Goal: Task Accomplishment & Management: Manage account settings

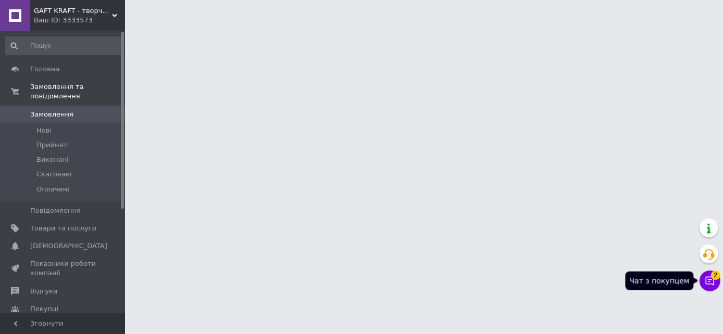
click at [710, 281] on icon at bounding box center [710, 281] width 10 height 10
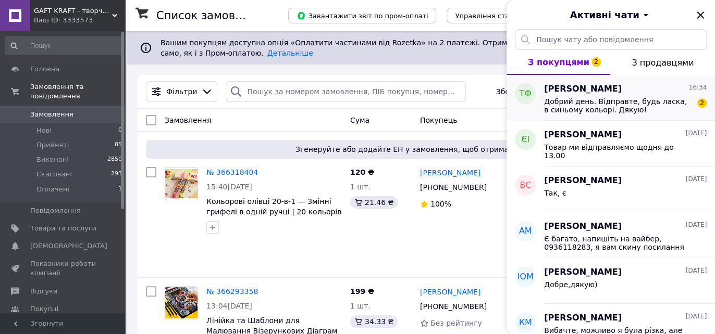
click at [610, 108] on span "Добрий день. Відправте, будь ласка, в синьому кольорі. Дякую!" at bounding box center [618, 105] width 148 height 17
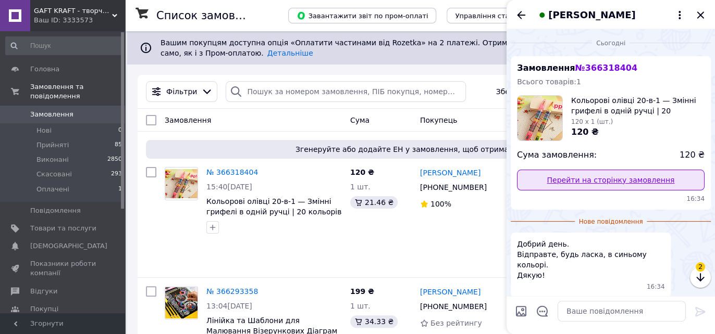
scroll to position [33, 0]
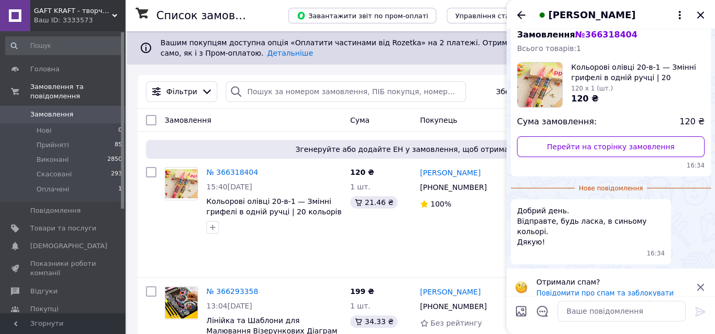
click at [700, 284] on icon at bounding box center [699, 287] width 7 height 7
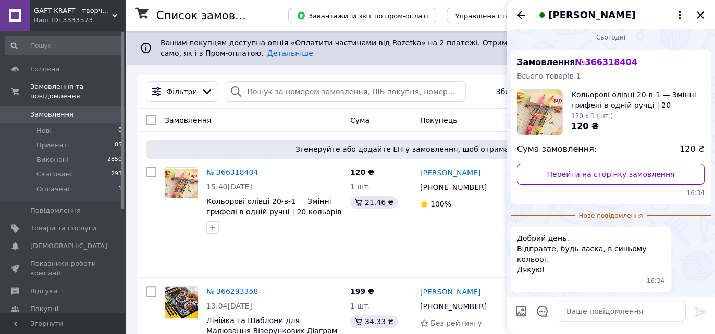
scroll to position [0, 0]
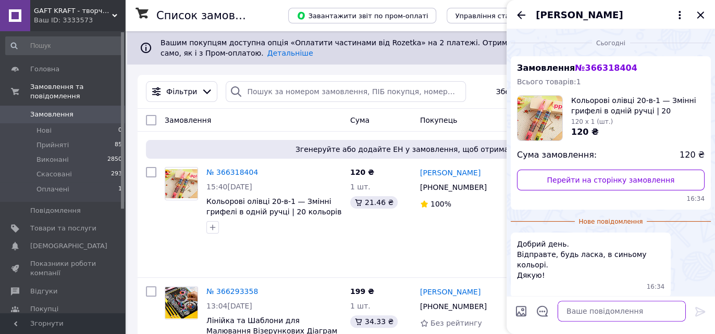
click at [607, 312] on textarea at bounding box center [621, 311] width 128 height 21
type textarea "Доброго дня! [GEOGRAPHIC_DATA])"
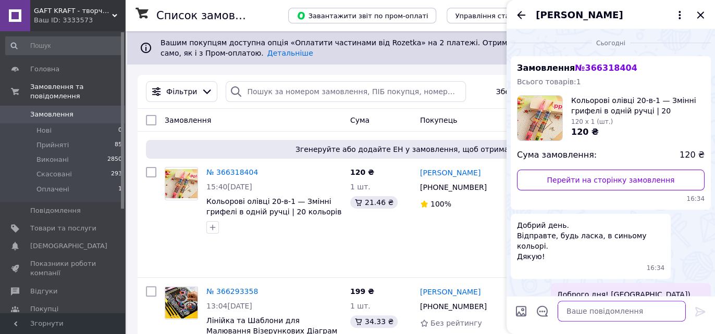
scroll to position [4, 0]
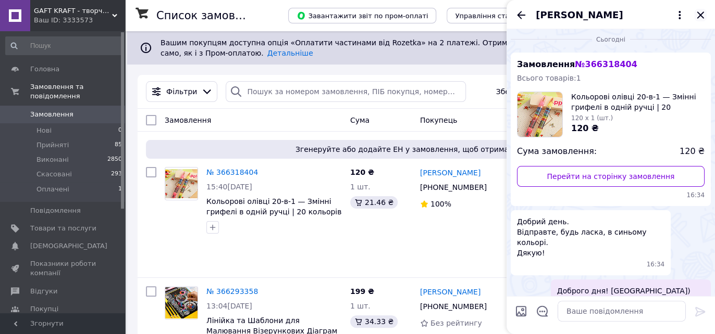
click at [696, 16] on icon "Закрити" at bounding box center [700, 15] width 12 height 12
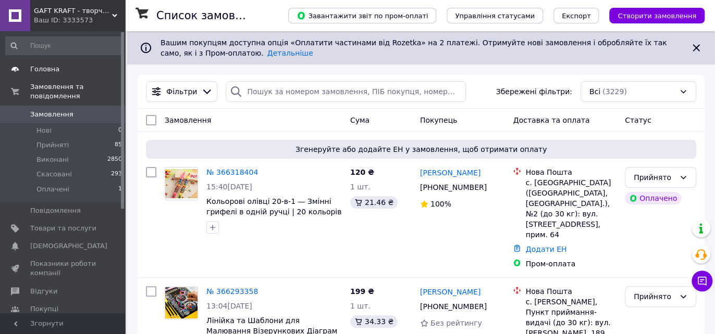
click at [42, 70] on span "Головна" at bounding box center [44, 69] width 29 height 9
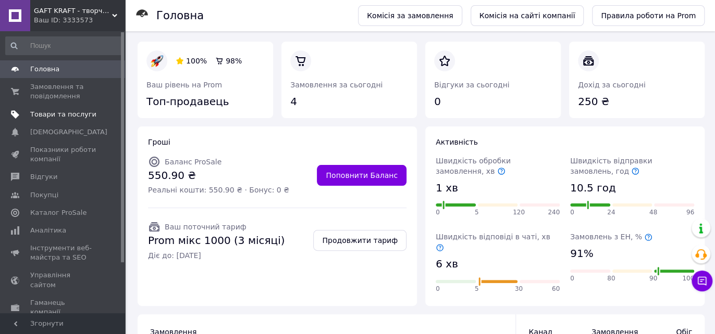
click at [60, 110] on span "Товари та послуги" at bounding box center [63, 114] width 66 height 9
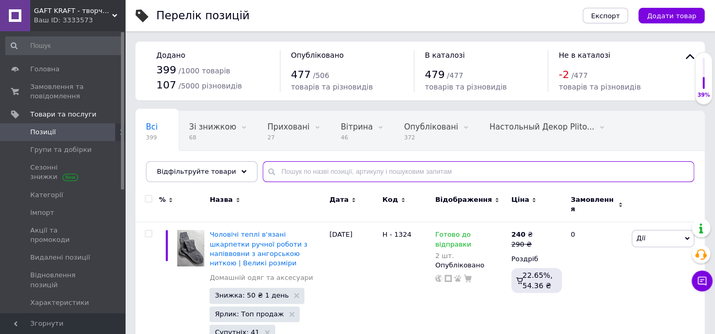
click at [285, 165] on input "text" at bounding box center [477, 171] width 431 height 21
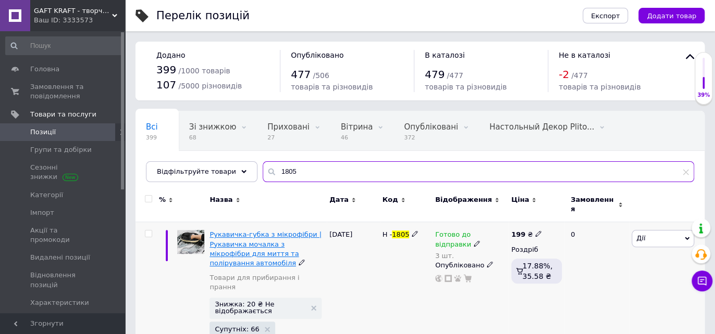
type input "1805"
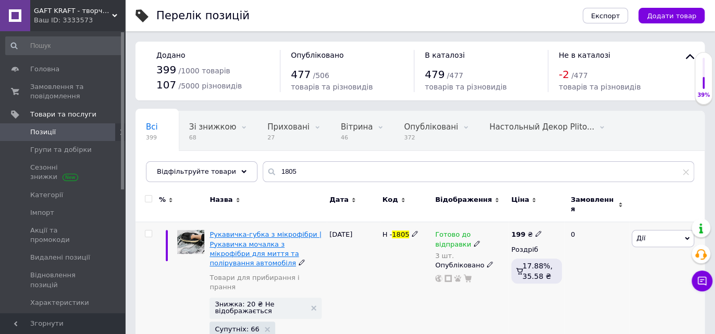
click at [246, 231] on span "Рукавичка-губка з мікрофібри | Рукавичка мочалка з мікрофібри для миття та полі…" at bounding box center [265, 249] width 112 height 36
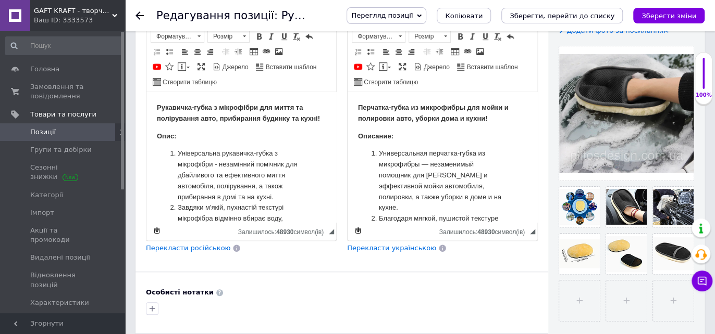
scroll to position [231, 0]
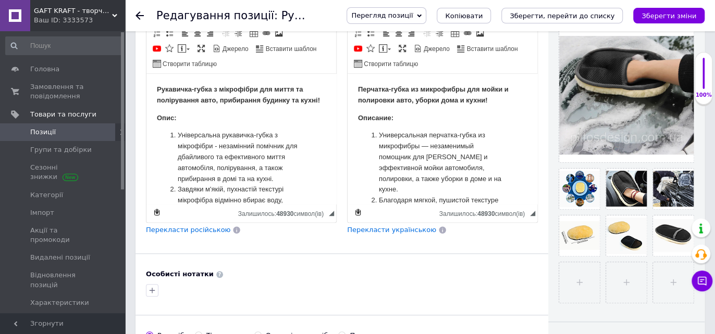
click at [139, 16] on use at bounding box center [139, 15] width 8 height 8
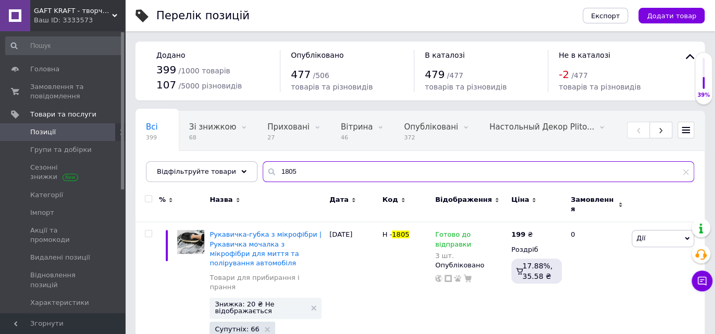
click at [298, 170] on input "1805" at bounding box center [477, 171] width 431 height 21
type input "1"
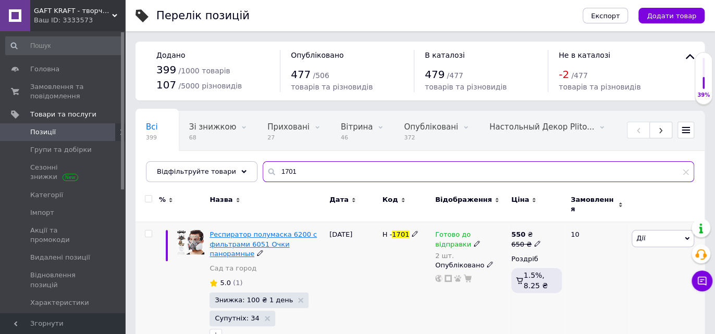
type input "1701"
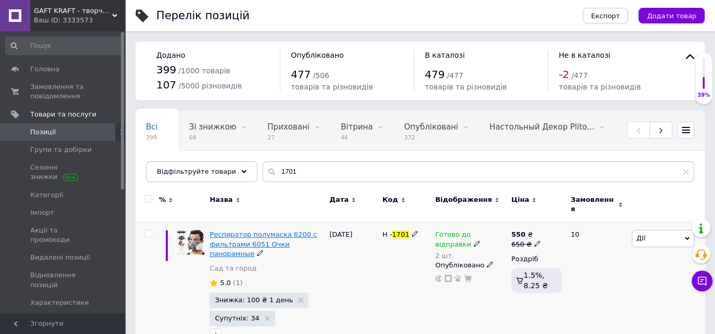
click at [263, 231] on span "Респиратор полумаска 6200 с фильтрами 6051 Очки панорамные" at bounding box center [262, 244] width 107 height 27
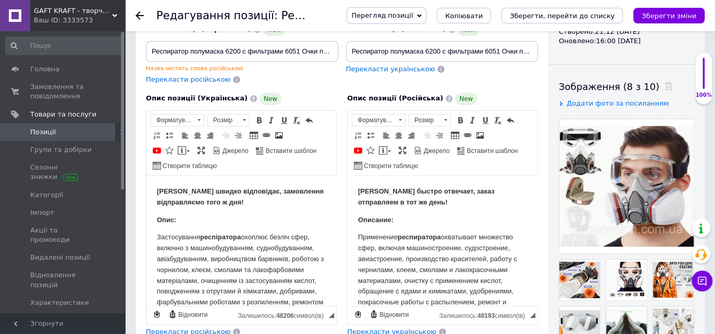
scroll to position [116, 0]
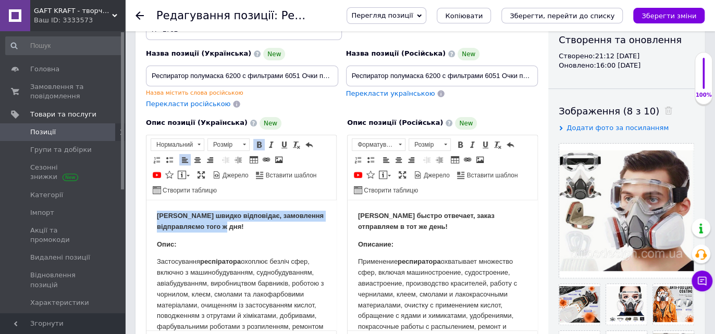
drag, startPoint x: 156, startPoint y: 210, endPoint x: 258, endPoint y: 230, distance: 103.5
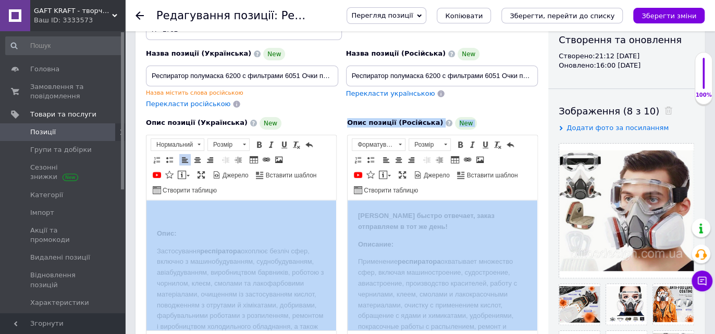
drag, startPoint x: 339, startPoint y: 201, endPoint x: 345, endPoint y: 205, distance: 7.5
click at [345, 204] on div "Опис позиції (Українська) New Опис: Застосування респіратора охоплює безліч сфе…" at bounding box center [342, 239] width 402 height 255
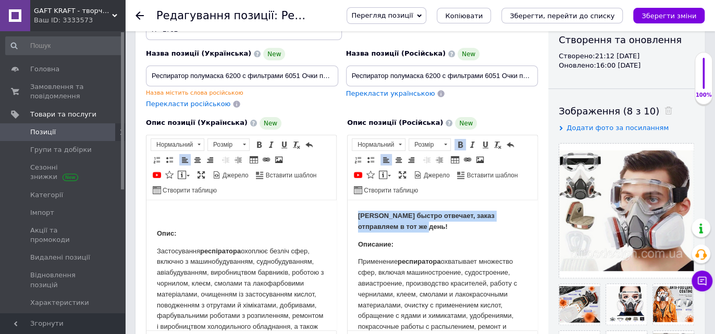
drag, startPoint x: 354, startPoint y: 216, endPoint x: 419, endPoint y: 226, distance: 65.9
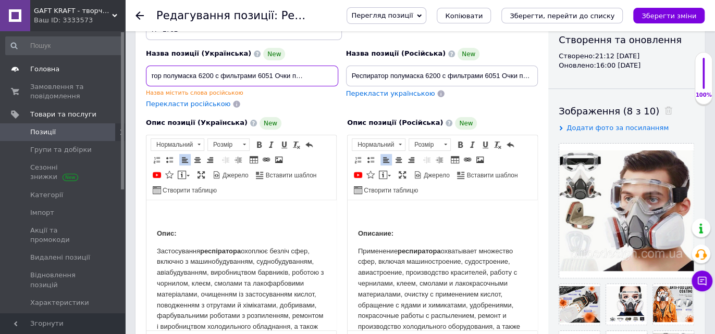
scroll to position [0, 0]
drag, startPoint x: 150, startPoint y: 73, endPoint x: 119, endPoint y: 76, distance: 31.3
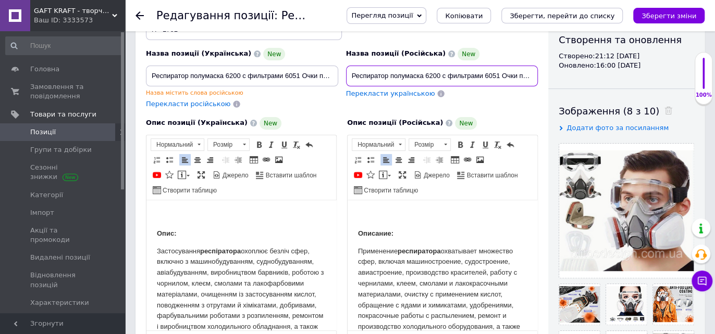
scroll to position [0, 27]
drag, startPoint x: 348, startPoint y: 71, endPoint x: 544, endPoint y: 65, distance: 195.9
click at [544, 65] on div "Основна інформація При збереженні товару порожні поля перекладуться автоматично…" at bounding box center [341, 279] width 412 height 707
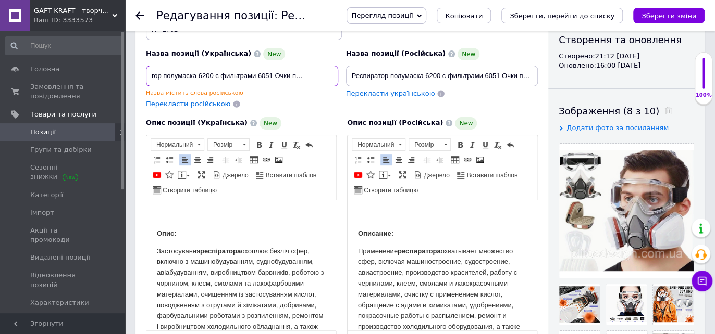
drag, startPoint x: 150, startPoint y: 73, endPoint x: 342, endPoint y: 68, distance: 192.2
click at [342, 68] on div "Назва позиції (Українська) New Респиратор полумаска 6200 с фильтрами 6051 Очки …" at bounding box center [341, 57] width 399 height 112
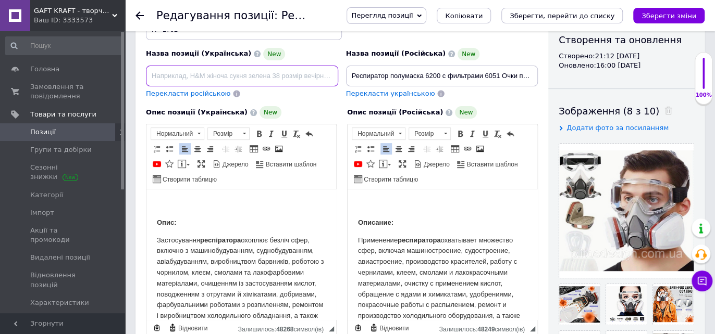
paste input "Респіратор напівмаска 6200 з фільтрами 6051 Окуляри панорамні"
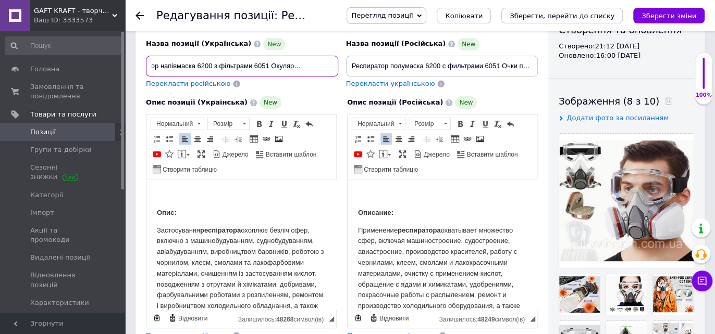
scroll to position [58, 0]
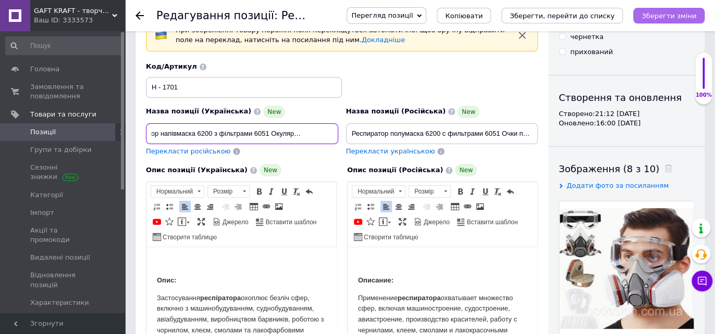
type input "Респіратор напівмаска 6200 з фільтрами 6051 Окуляри панорамні"
click at [674, 14] on icon "Зберегти зміни" at bounding box center [668, 16] width 55 height 8
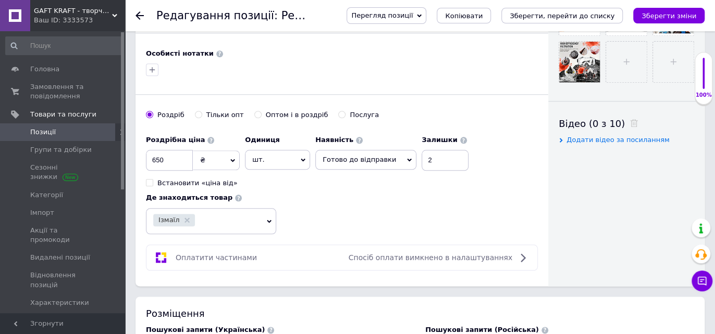
scroll to position [521, 0]
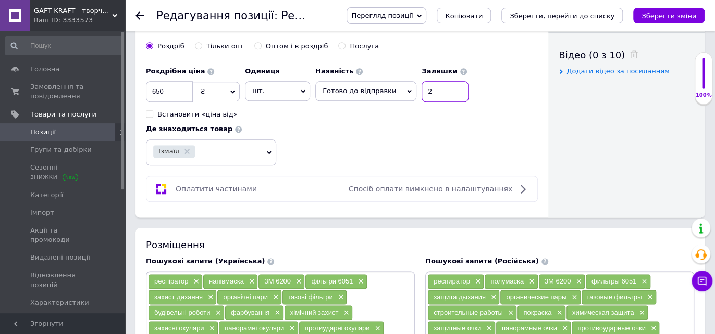
click at [439, 92] on input "2" at bounding box center [444, 91] width 47 height 21
type input "3"
click at [495, 117] on div "Роздрібна ціна 650 ₴ $ EUR CHF GBP ¥ PLN ₸ MDL HUF KGS CNY TRY KRW lei Встанови…" at bounding box center [342, 113] width 392 height 104
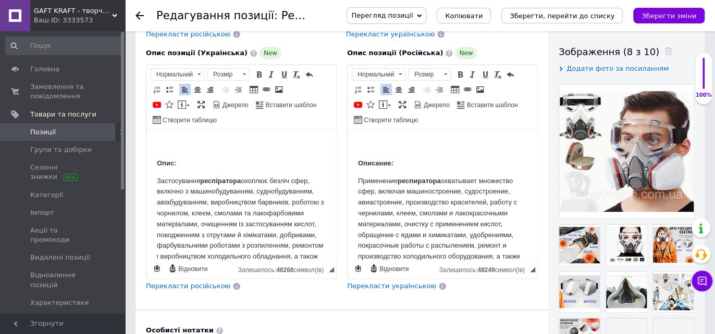
scroll to position [173, 0]
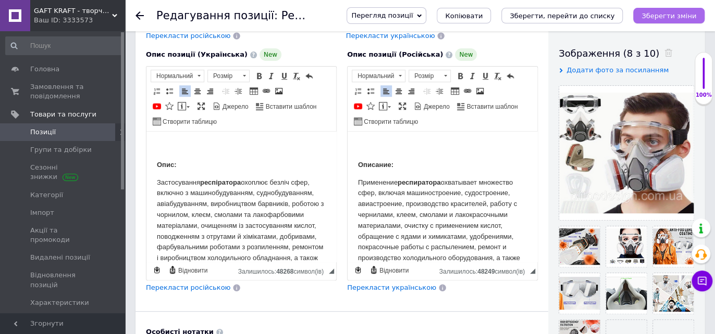
click at [659, 15] on icon "Зберегти зміни" at bounding box center [668, 16] width 55 height 8
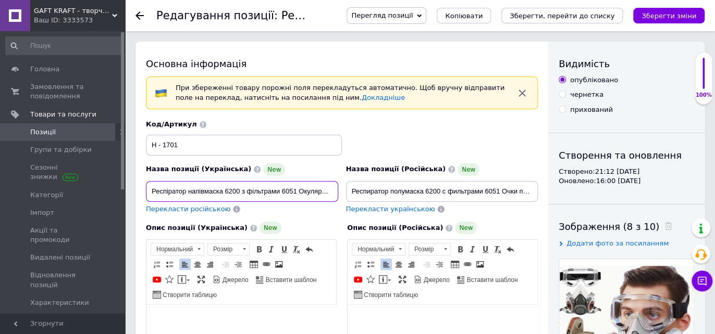
scroll to position [0, 28]
drag, startPoint x: 148, startPoint y: 189, endPoint x: 342, endPoint y: 180, distance: 194.4
click at [342, 180] on div "Назва позиції (Українська) New Респіратор напівмаска 6200 з фільтрами 6051 Окул…" at bounding box center [341, 167] width 399 height 102
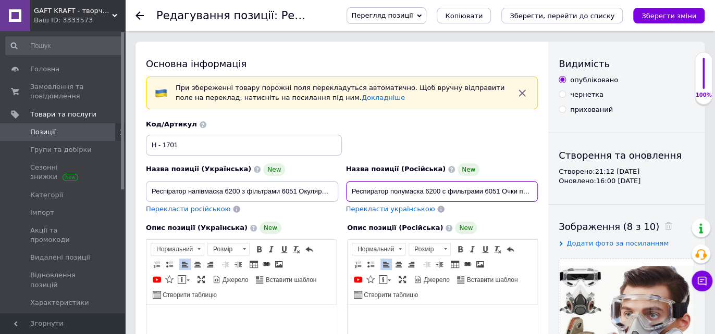
scroll to position [0, 27]
drag, startPoint x: 350, startPoint y: 191, endPoint x: 548, endPoint y: 182, distance: 198.1
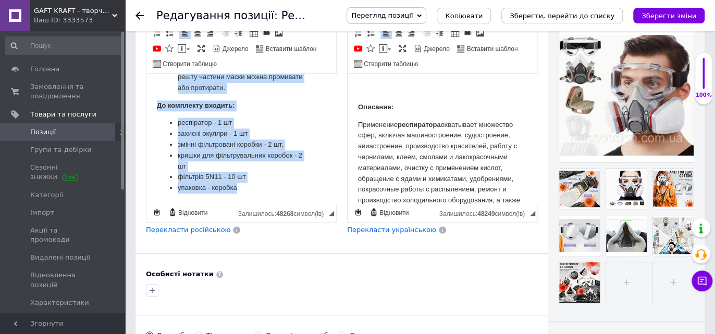
scroll to position [577, 0]
drag, startPoint x: 151, startPoint y: 95, endPoint x: 315, endPoint y: 208, distance: 199.2
copy body "Lore: Ipsumdolorsi ametconsect adipisc elitse doei, tempori u laboreetdolorema,…"
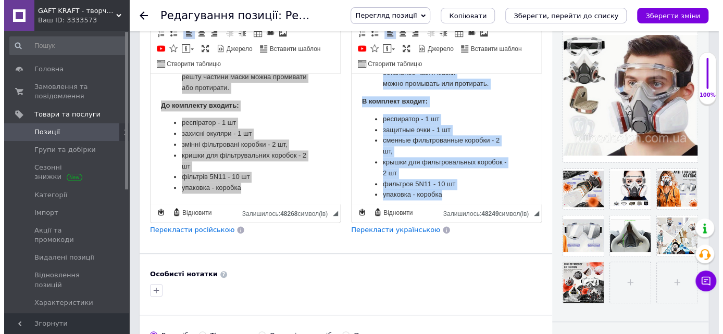
scroll to position [616, 0]
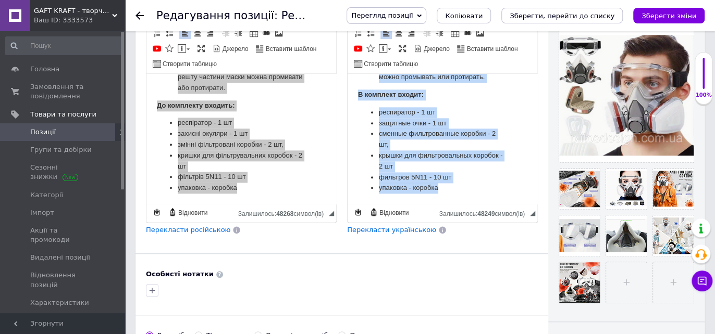
drag, startPoint x: 353, startPoint y: 104, endPoint x: 502, endPoint y: 208, distance: 181.3
copy body "Loremips: Dolorsitam consectetur adipiscing elitseddo eius, tempori utlaboreetd…"
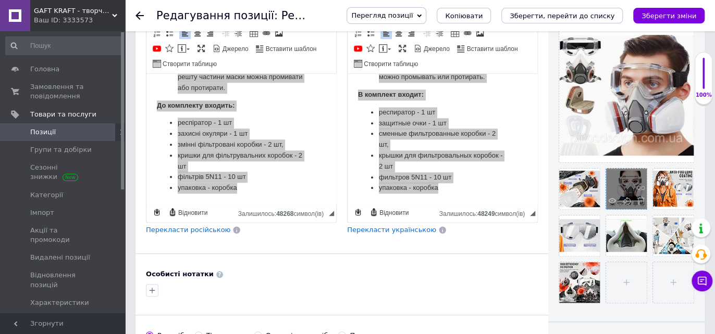
click at [623, 191] on div at bounding box center [626, 189] width 41 height 41
click at [610, 199] on use at bounding box center [612, 200] width 8 height 5
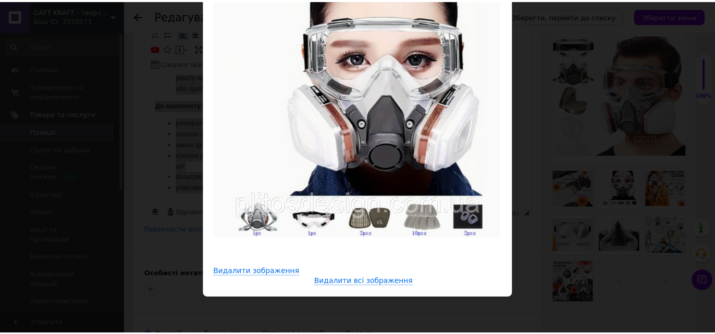
scroll to position [0, 0]
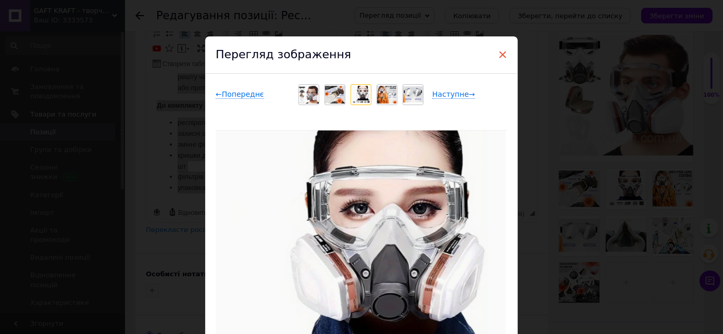
click at [499, 51] on span "×" at bounding box center [502, 55] width 9 height 18
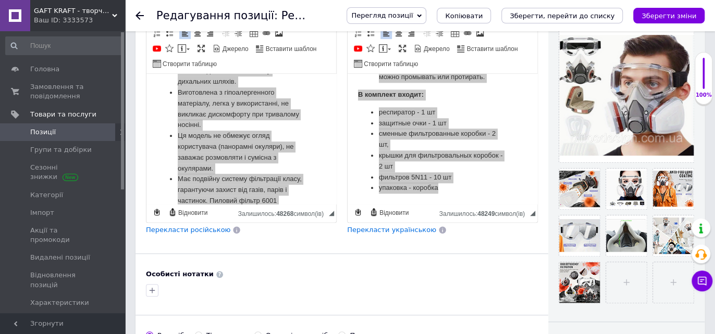
scroll to position [230, 0]
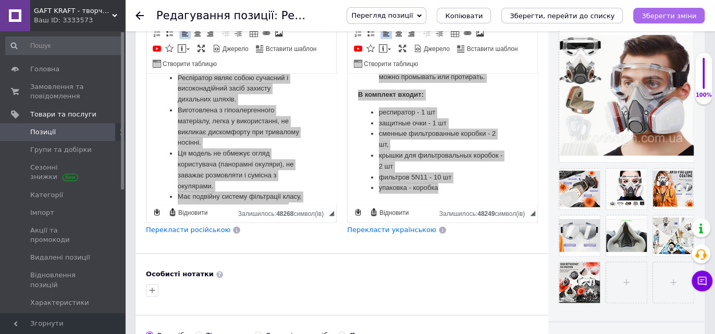
click at [683, 15] on icon "Зберегти зміни" at bounding box center [668, 16] width 55 height 8
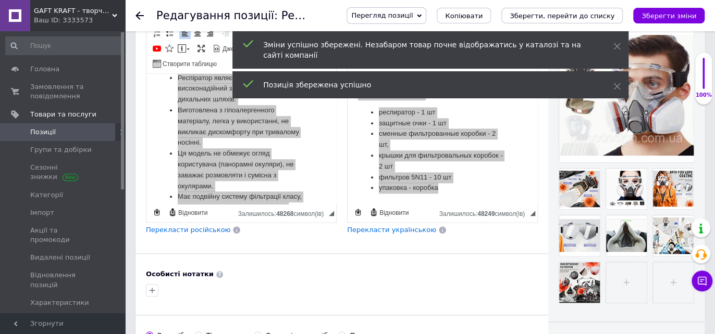
click at [141, 19] on icon at bounding box center [139, 15] width 8 height 8
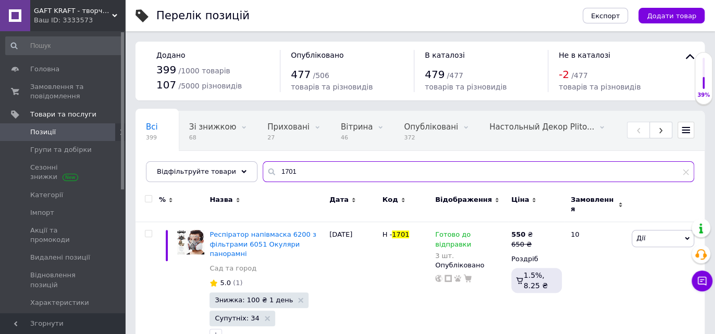
click at [289, 171] on input "1701" at bounding box center [477, 171] width 431 height 21
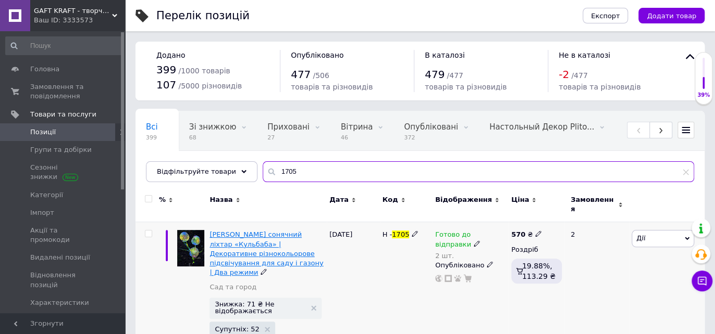
type input "1705"
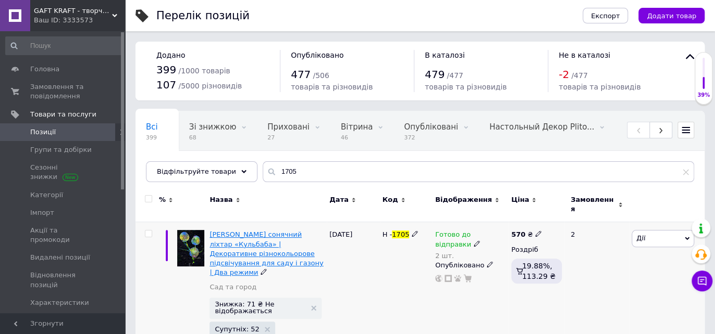
click at [256, 231] on span "[PERSON_NAME] сонячний ліхтар «Кульбаба» | Декоративне різнокольорове підсвічув…" at bounding box center [266, 254] width 114 height 46
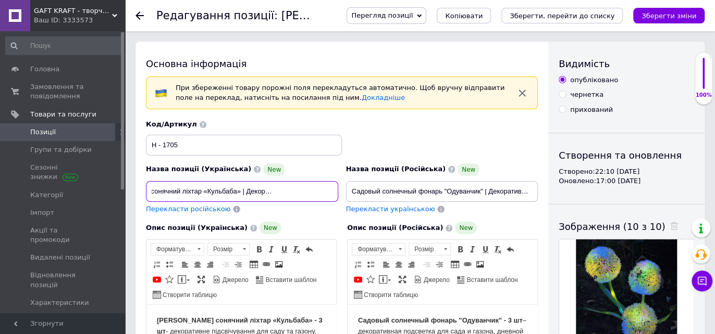
scroll to position [0, 179]
drag, startPoint x: 149, startPoint y: 187, endPoint x: 339, endPoint y: 179, distance: 189.7
click at [339, 179] on div "Назва позиції (Українська) New [PERSON_NAME] сонячний ліхтар «Кульбаба» | Декор…" at bounding box center [242, 188] width 200 height 59
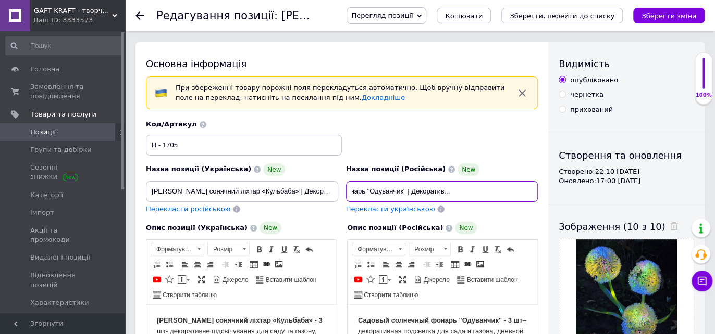
scroll to position [0, 181]
drag, startPoint x: 347, startPoint y: 190, endPoint x: 550, endPoint y: 192, distance: 203.1
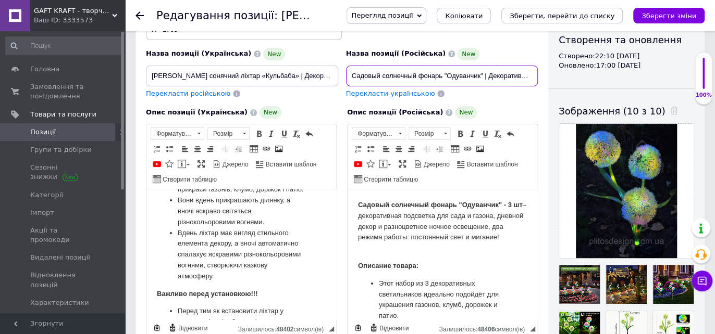
scroll to position [0, 0]
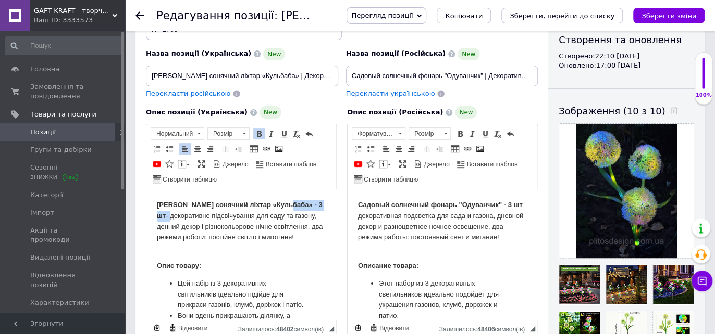
drag, startPoint x: 286, startPoint y: 204, endPoint x: 309, endPoint y: 208, distance: 23.3
click at [309, 208] on p "[PERSON_NAME] сонячний ліхтар «Кульбаба» - 3 шт - декоративне підсвічування для…" at bounding box center [241, 221] width 169 height 43
click at [158, 214] on p "[PERSON_NAME] сонячний ліхтар «Кульбаба» - декоративне підсвічування для саду т…" at bounding box center [241, 221] width 169 height 43
click at [495, 205] on strong "Садовый солнечный фонарь "Одуванчик" - 3 шт" at bounding box center [440, 205] width 165 height 8
click at [506, 205] on strong "Садовый солнечный фонарь "Одуванчик" - 3 шт" at bounding box center [440, 205] width 165 height 8
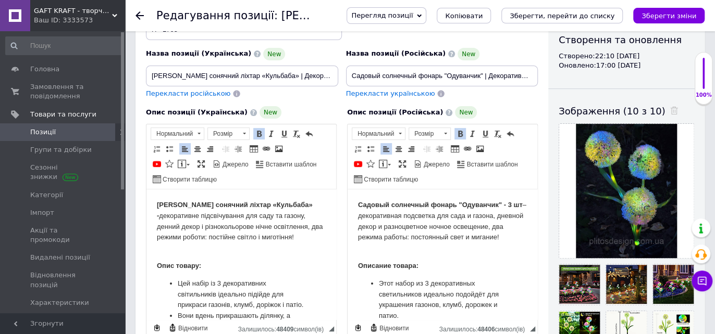
click at [367, 209] on strong "Садовый солнечный фонарь "Одуванчик" - 3 шт" at bounding box center [440, 205] width 165 height 8
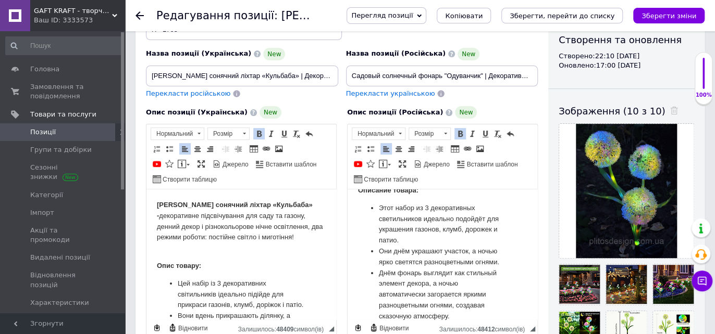
scroll to position [58, 0]
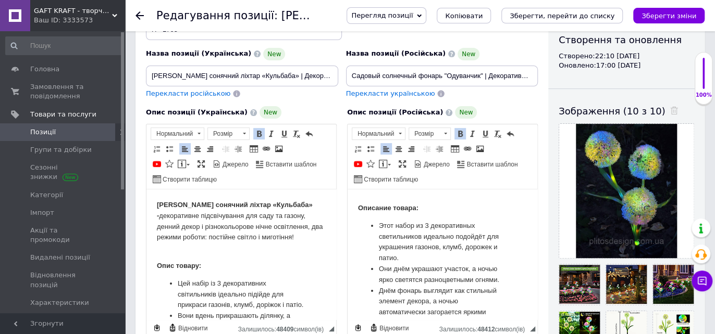
drag, startPoint x: 422, startPoint y: 245, endPoint x: 424, endPoint y: 266, distance: 20.9
click at [422, 249] on li "Этот набор из 3 декоративных светильников идеально подойдёт для украшения газон…" at bounding box center [442, 242] width 127 height 43
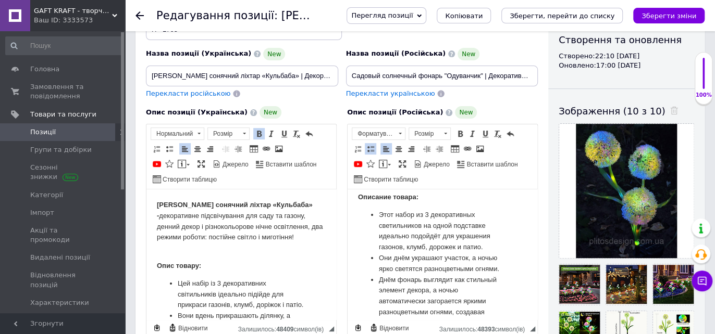
scroll to position [84, 0]
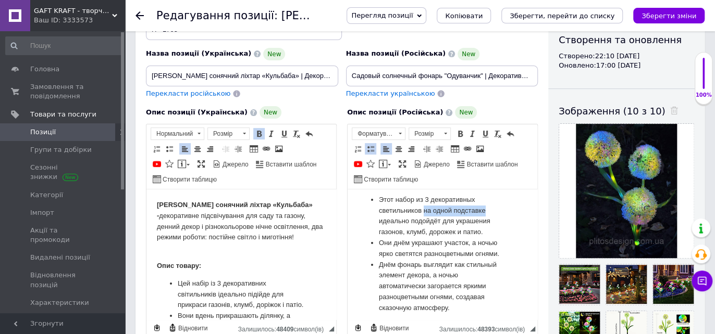
drag, startPoint x: 422, startPoint y: 221, endPoint x: 485, endPoint y: 222, distance: 62.5
click at [485, 222] on li "Этот набор из 3 декоративных светильников на одной подставке идеально подойдёт …" at bounding box center [442, 216] width 127 height 43
copy li "на одной подставке"
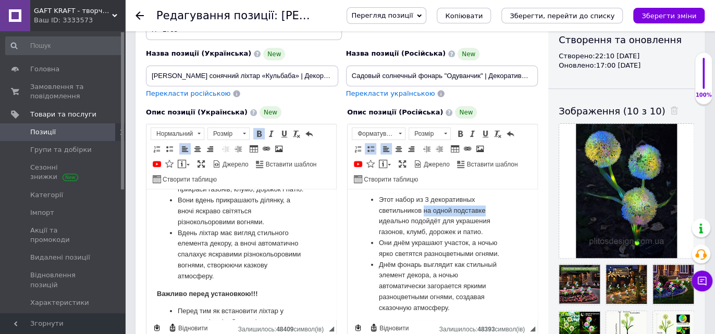
scroll to position [58, 0]
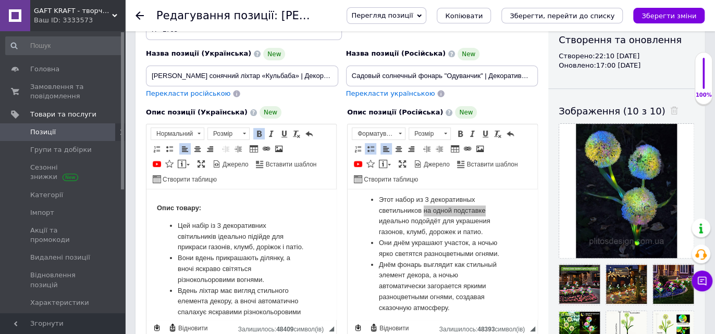
click at [217, 236] on li "Цей набір із 3 декоративних світильників ідеально підійде для прикраси газонів,…" at bounding box center [241, 237] width 127 height 32
click at [660, 14] on icon "Зберегти зміни" at bounding box center [668, 16] width 55 height 8
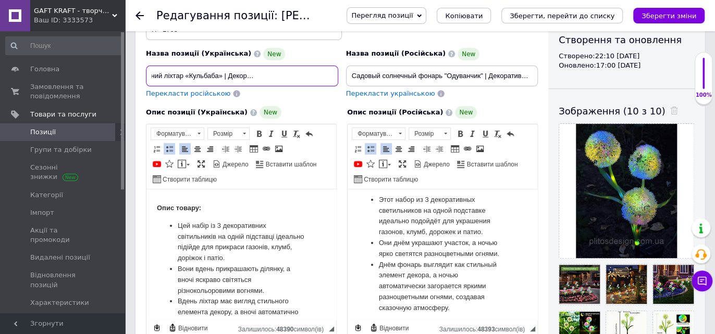
scroll to position [0, 179]
drag, startPoint x: 149, startPoint y: 72, endPoint x: 342, endPoint y: 74, distance: 192.7
click at [342, 74] on div "Назва позиції (Українська) New [PERSON_NAME] сонячний ліхтар «Кульбаба» | Декор…" at bounding box center [341, 52] width 399 height 102
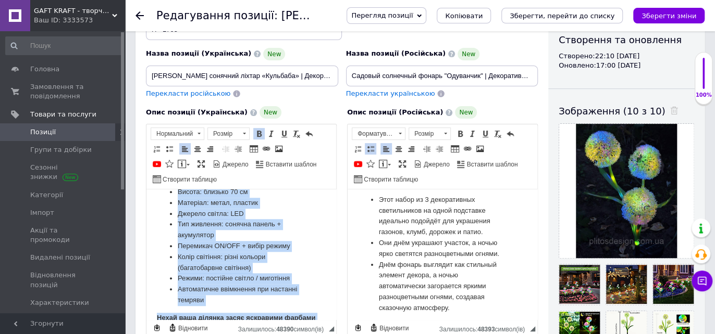
scroll to position [597, 0]
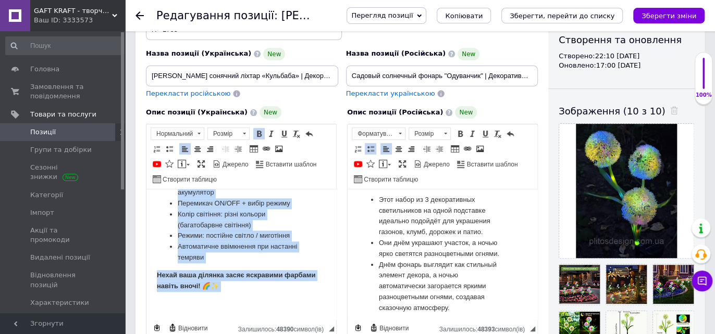
drag, startPoint x: 151, startPoint y: 209, endPoint x: 464, endPoint y: 511, distance: 435.0
copy body "Lore ipsumd: Sit ametc ad 4 elitseddoeiu temporincidi ut labor etdolorem aliqua…"
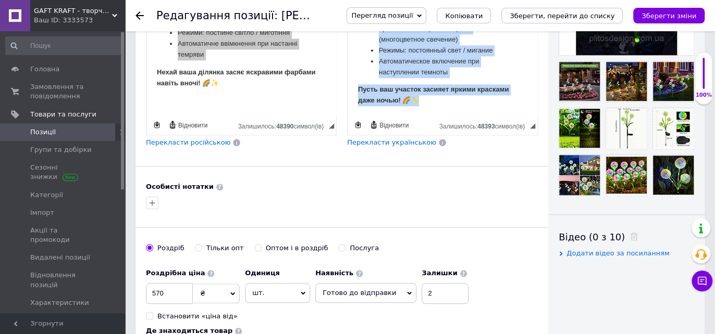
scroll to position [386, 0]
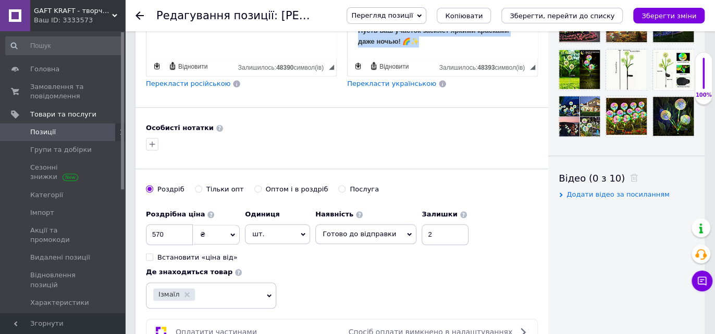
drag, startPoint x: 359, startPoint y: -70, endPoint x: 850, endPoint y: 253, distance: 588.2
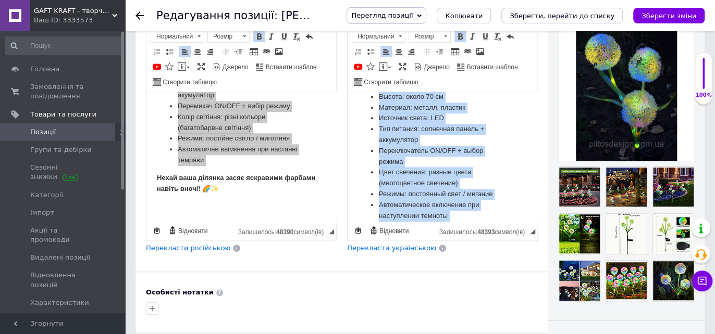
scroll to position [489, 0]
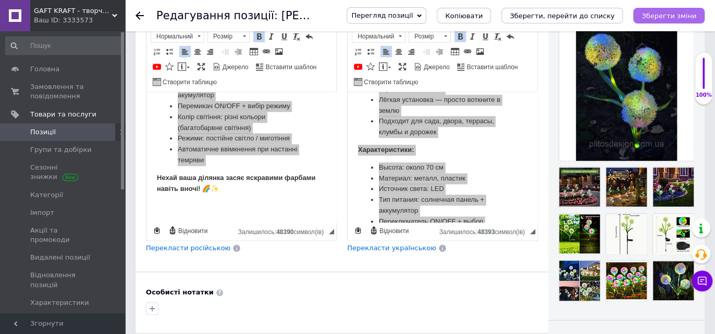
click at [663, 15] on icon "Зберегти зміни" at bounding box center [668, 16] width 55 height 8
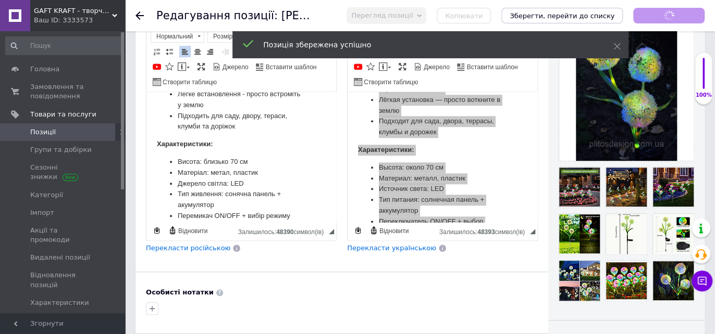
scroll to position [383, 0]
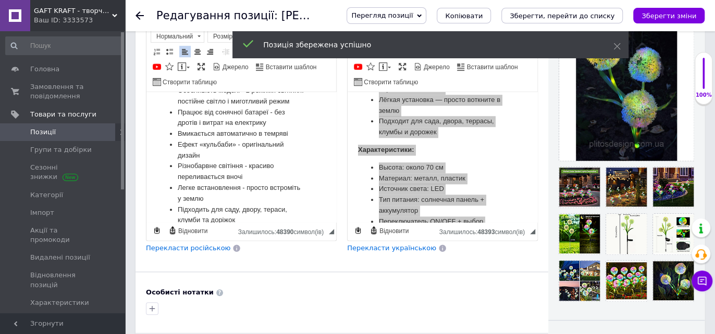
click at [141, 14] on icon at bounding box center [139, 15] width 8 height 8
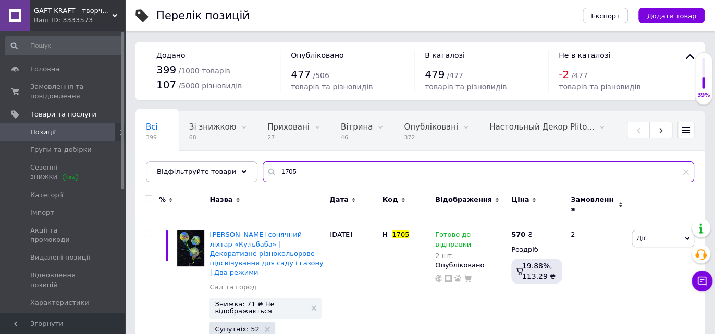
click at [289, 172] on input "1705" at bounding box center [477, 171] width 431 height 21
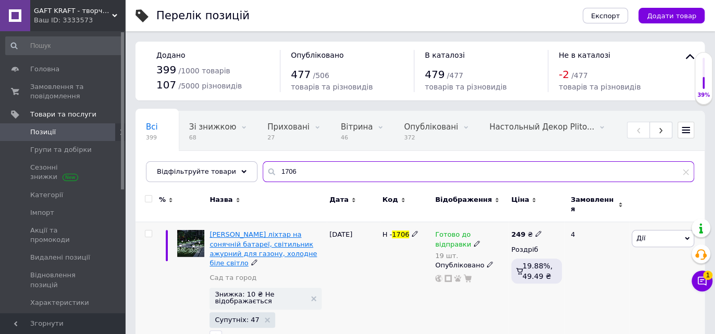
type input "1706"
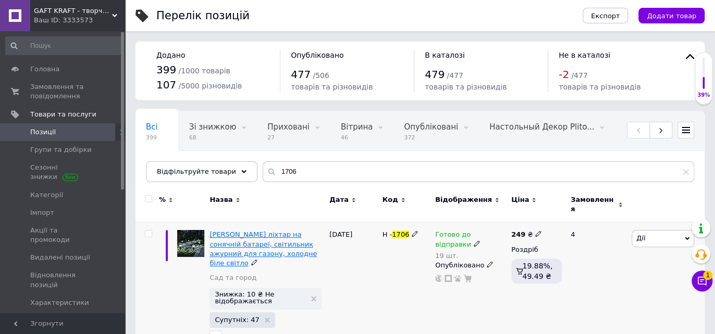
click at [257, 231] on span "[PERSON_NAME] ліхтар на сонячній батареї, світильник ажурний для газону, холодн…" at bounding box center [262, 249] width 107 height 36
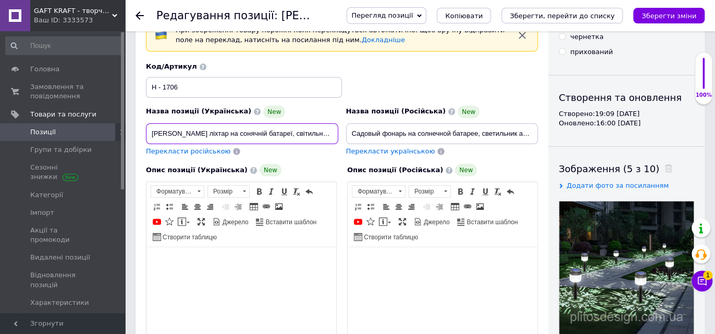
scroll to position [0, 99]
drag, startPoint x: 149, startPoint y: 131, endPoint x: 336, endPoint y: 133, distance: 187.0
click at [336, 133] on input "[PERSON_NAME] ліхтар на сонячній батареї, світильник ажурний для газону, холодн…" at bounding box center [242, 133] width 192 height 21
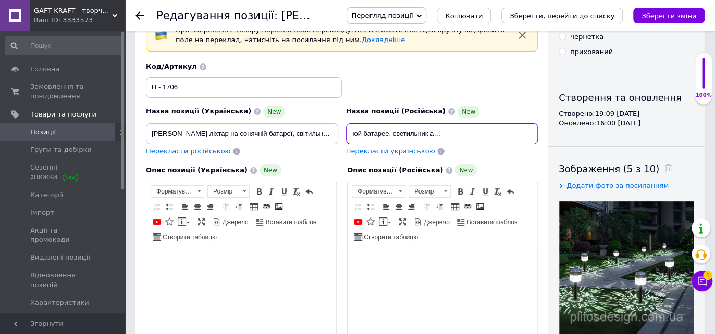
scroll to position [0, 123]
drag, startPoint x: 352, startPoint y: 128, endPoint x: 556, endPoint y: 134, distance: 204.3
click at [556, 134] on div "Основна інформація При збереженні товару порожні поля перекладуться автоматично…" at bounding box center [419, 332] width 569 height 697
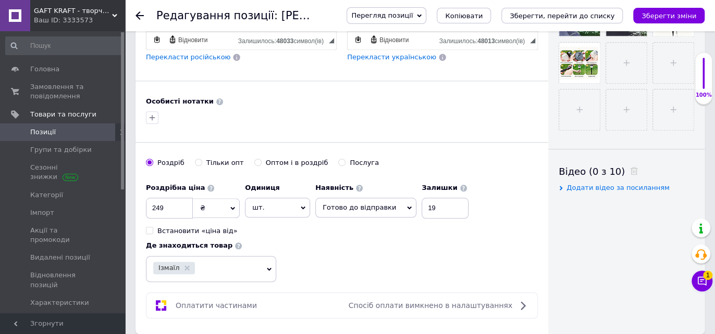
scroll to position [405, 0]
